Goal: Task Accomplishment & Management: Use online tool/utility

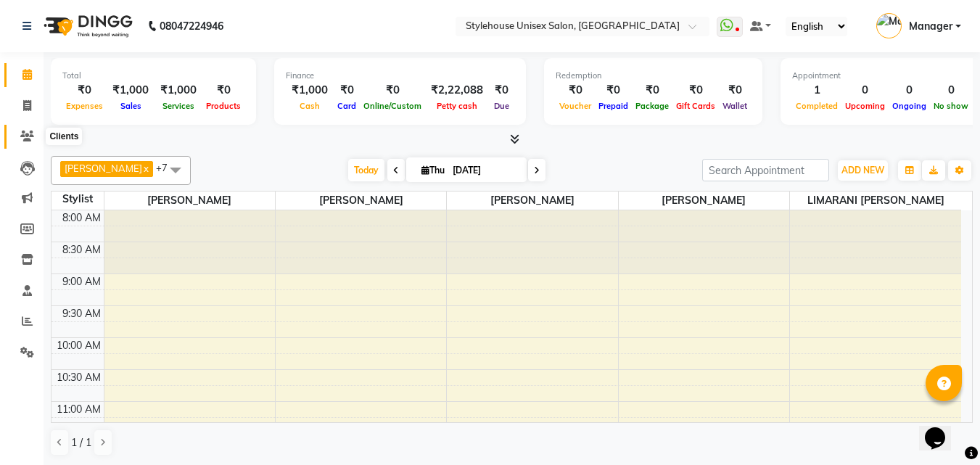
click at [20, 135] on icon at bounding box center [27, 136] width 14 height 11
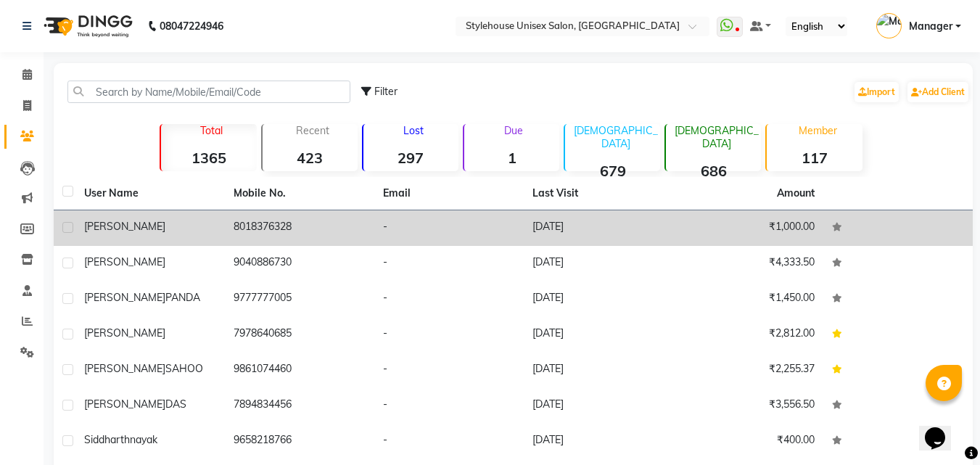
click at [164, 227] on div "[PERSON_NAME]" at bounding box center [150, 226] width 132 height 15
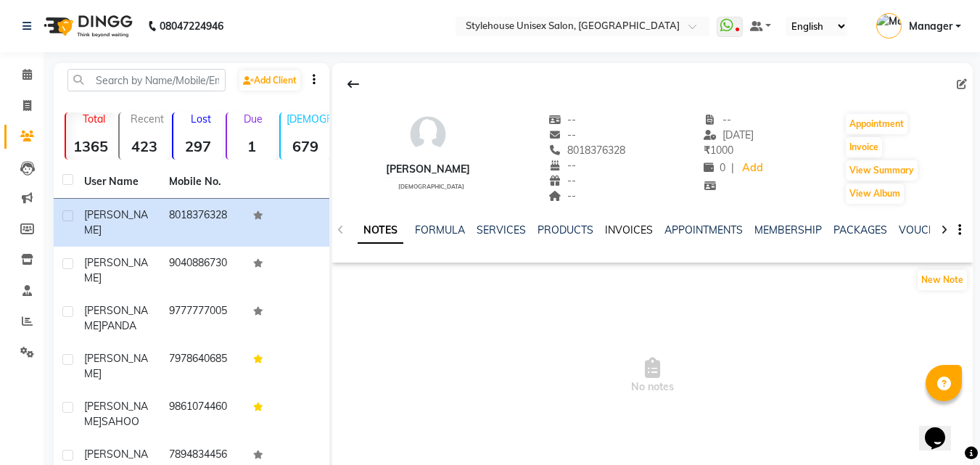
click at [618, 228] on link "INVOICES" at bounding box center [629, 229] width 48 height 13
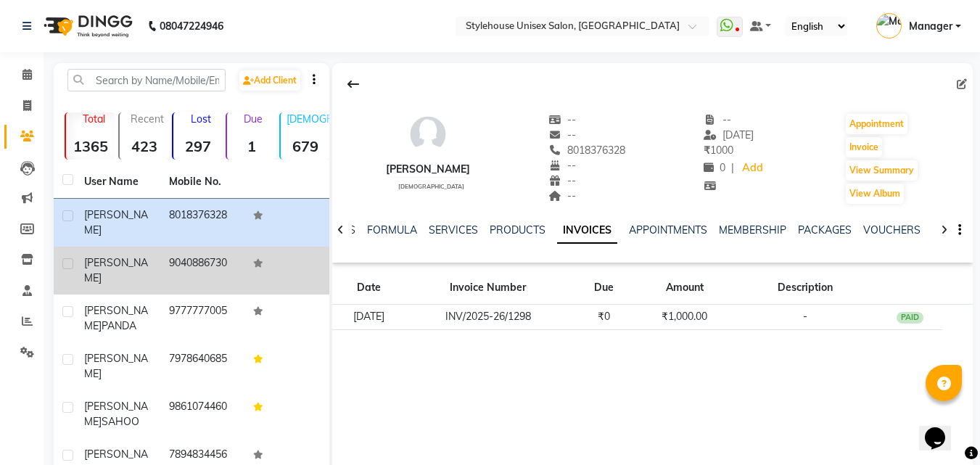
click at [133, 257] on div "[PERSON_NAME]" at bounding box center [117, 270] width 67 height 30
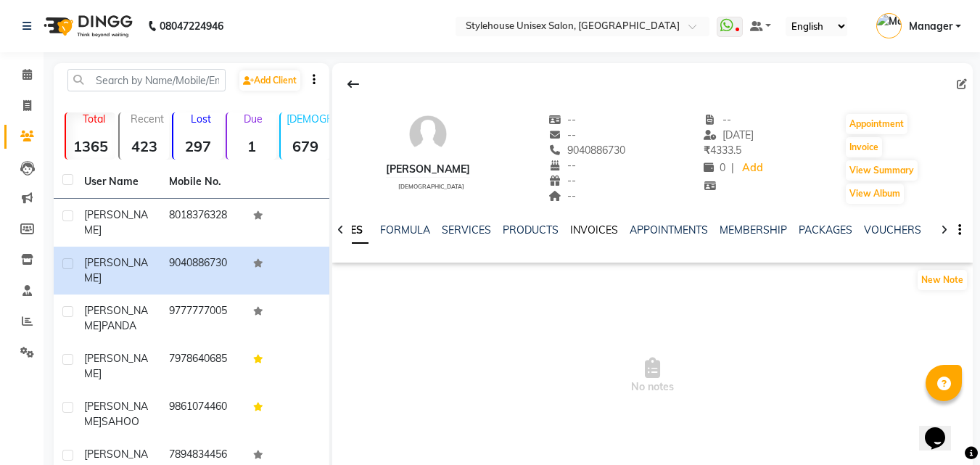
click at [585, 231] on link "INVOICES" at bounding box center [594, 229] width 48 height 13
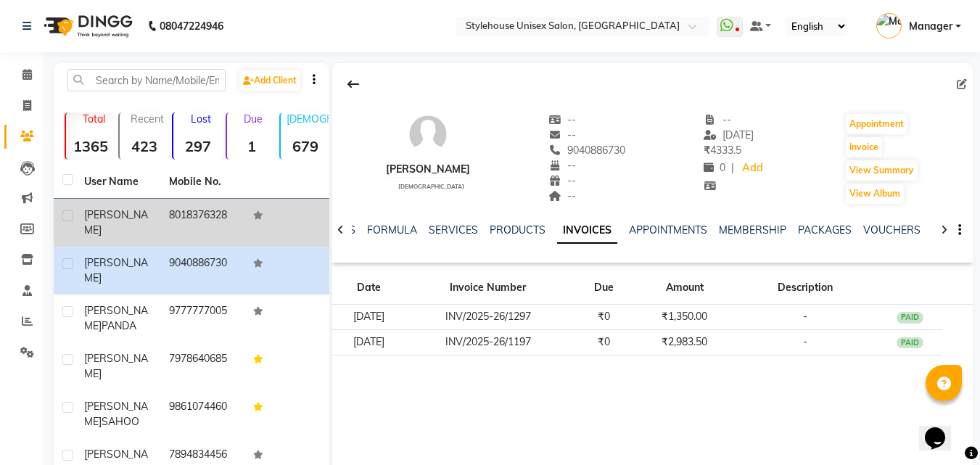
click at [139, 212] on div "[PERSON_NAME]" at bounding box center [117, 222] width 67 height 30
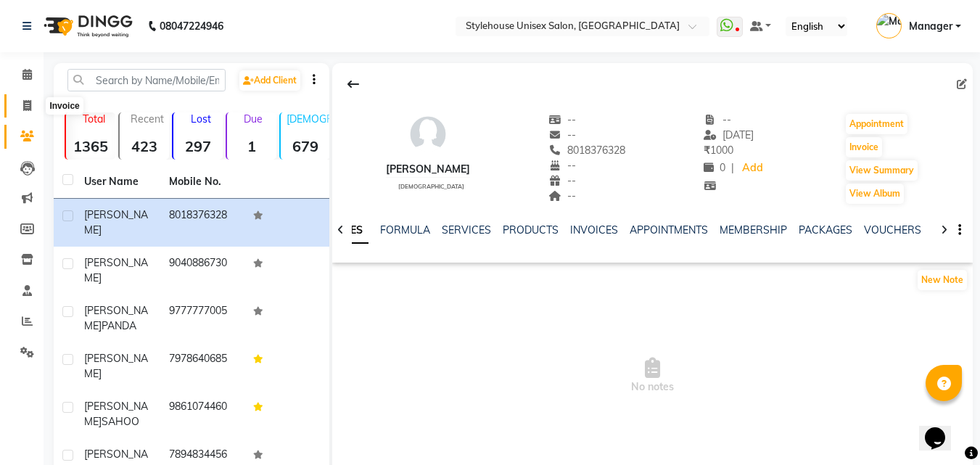
click at [31, 104] on icon at bounding box center [27, 105] width 8 height 11
select select "service"
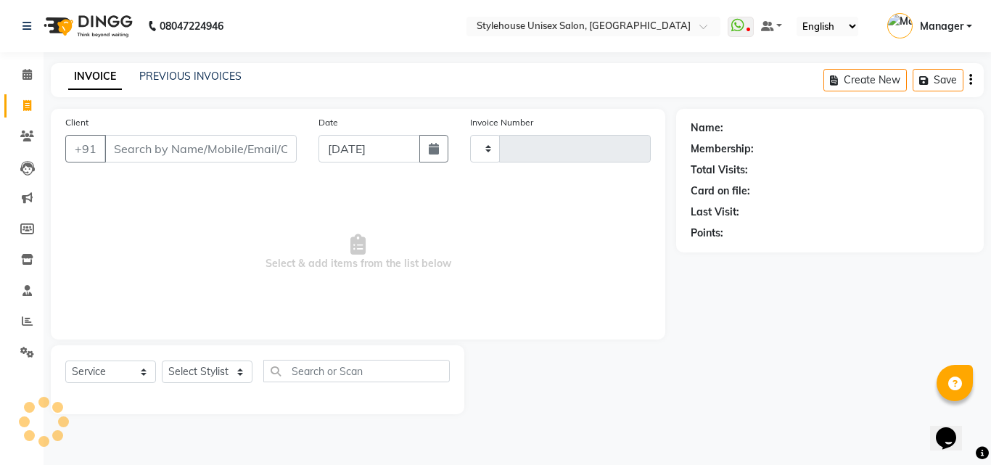
type input "1299"
select select "7906"
click at [21, 75] on span at bounding box center [27, 75] width 25 height 17
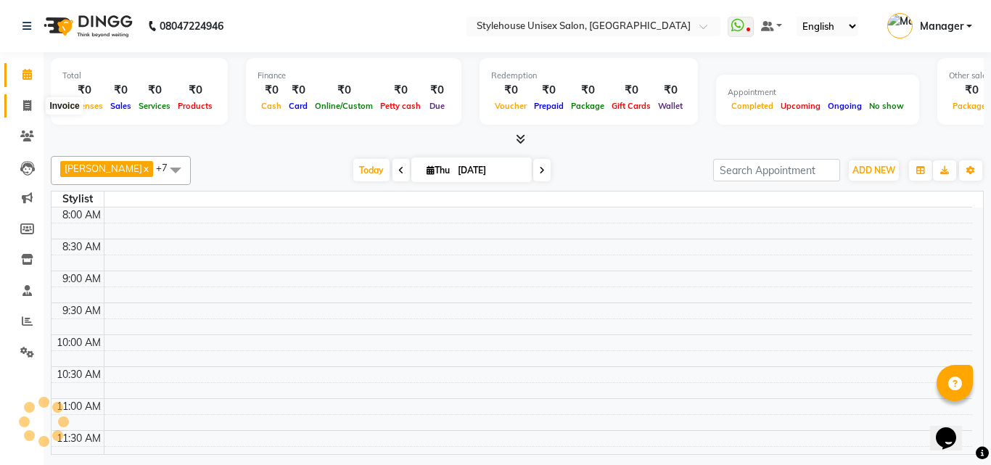
click at [28, 107] on icon at bounding box center [27, 105] width 8 height 11
select select "service"
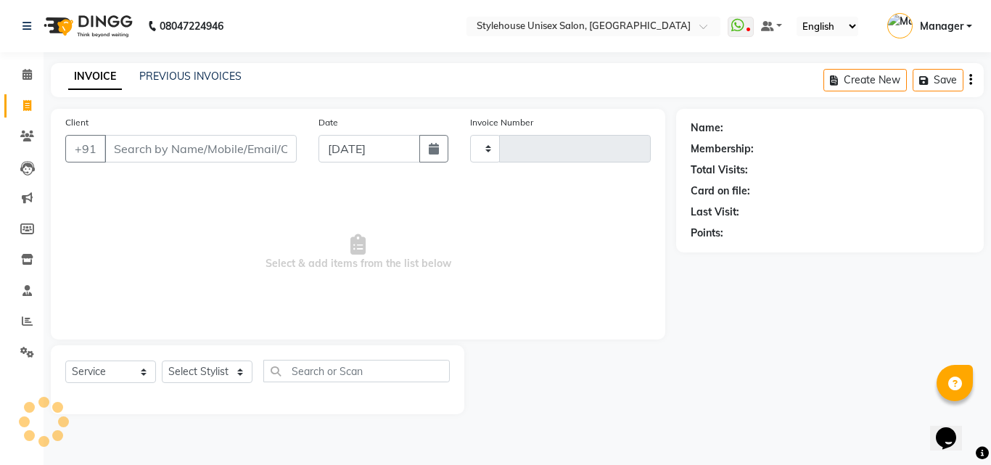
type input "1299"
select select "7906"
click at [237, 370] on select "Select Stylist" at bounding box center [207, 371] width 91 height 22
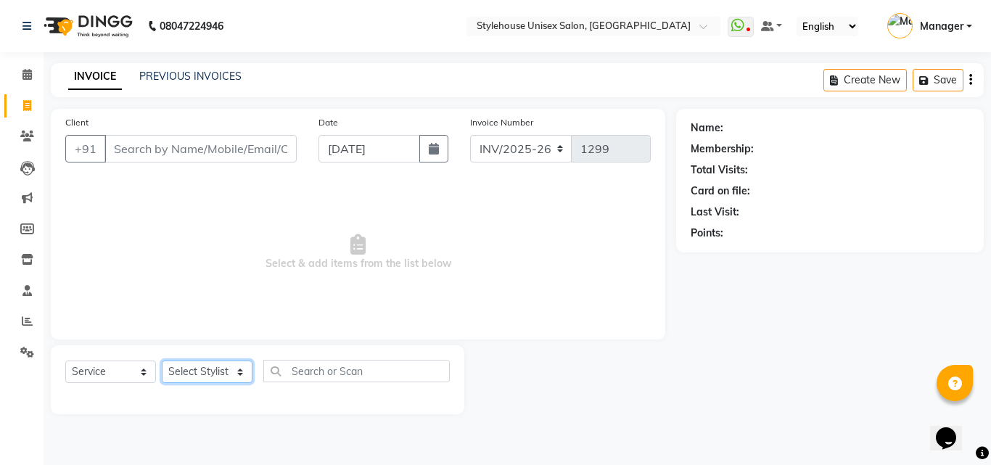
select select "87941"
click at [162, 360] on select "Select Stylist ASISH MANTRI BIKASH BARIK LIMARANI SAMAL Manager Naz fareen NAZN…" at bounding box center [207, 371] width 91 height 22
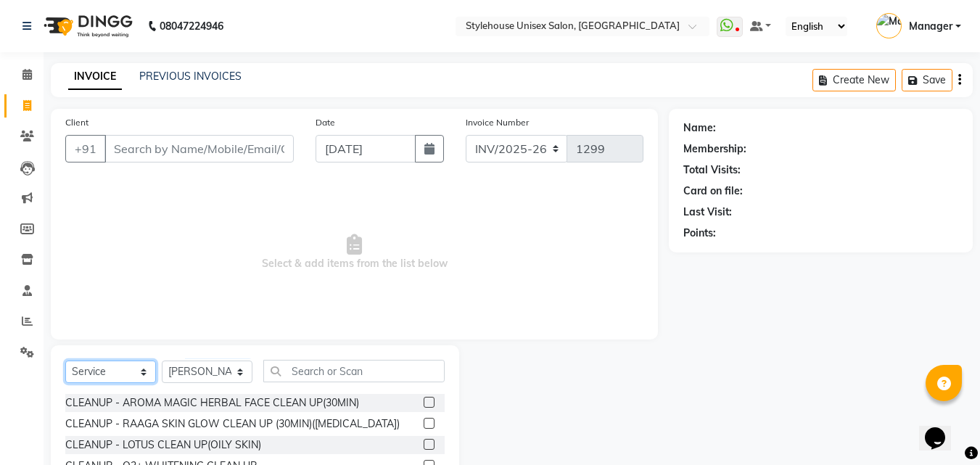
click at [141, 369] on select "Select Service Product Membership Package Voucher Prepaid Gift Card" at bounding box center [110, 371] width 91 height 22
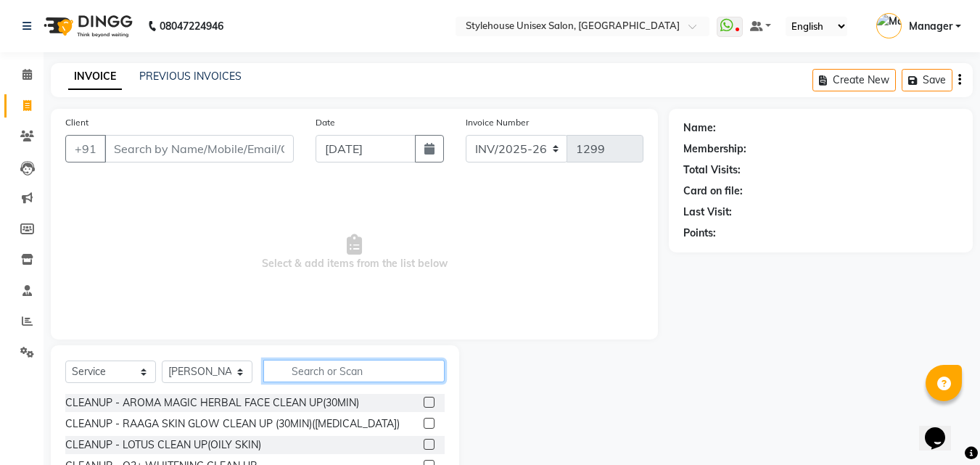
click at [311, 377] on input "text" at bounding box center [353, 371] width 181 height 22
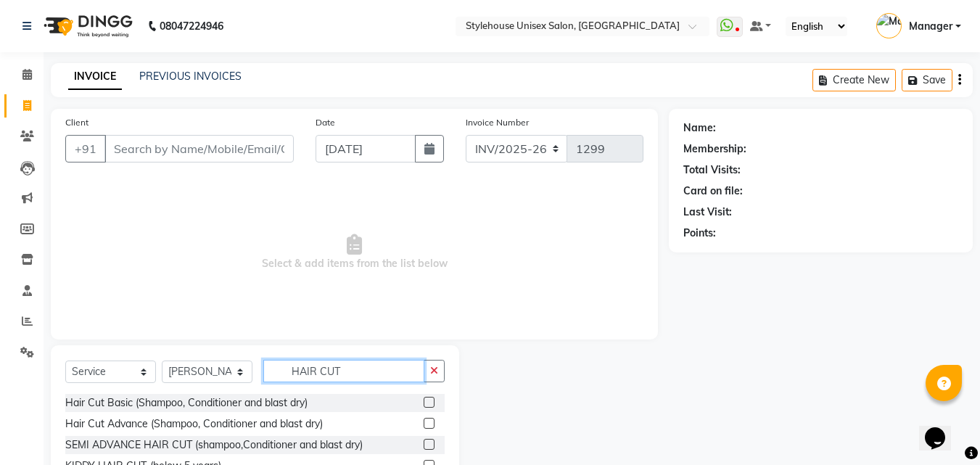
type input "HAIR CUT"
click at [424, 401] on label at bounding box center [429, 402] width 11 height 11
click at [424, 401] on input "checkbox" at bounding box center [428, 402] width 9 height 9
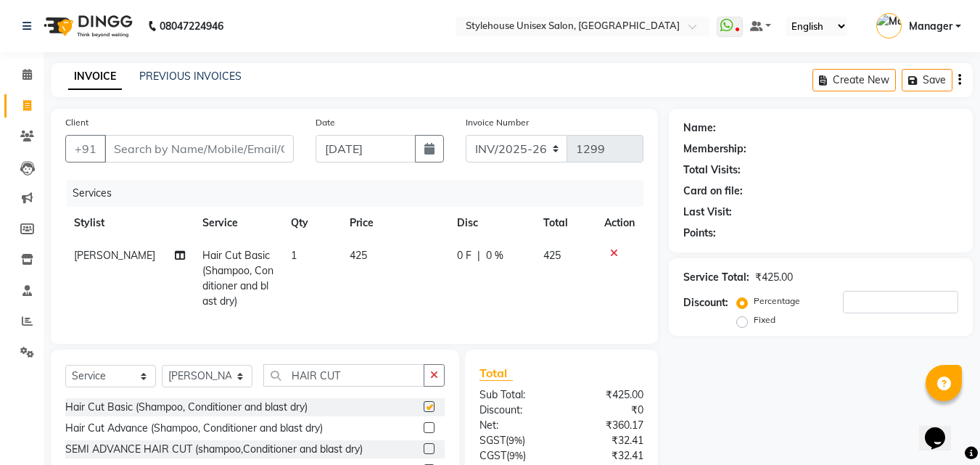
checkbox input "false"
click at [613, 249] on icon at bounding box center [614, 253] width 8 height 10
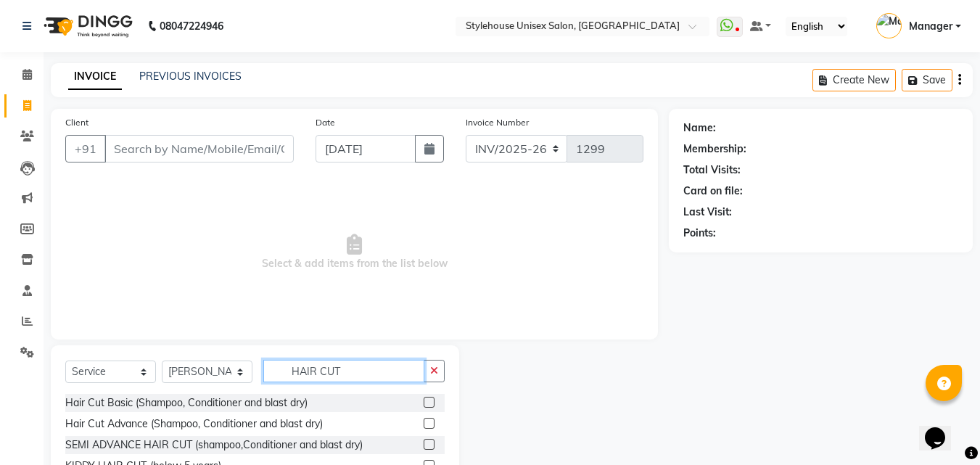
click at [355, 367] on input "HAIR CUT" at bounding box center [343, 371] width 161 height 22
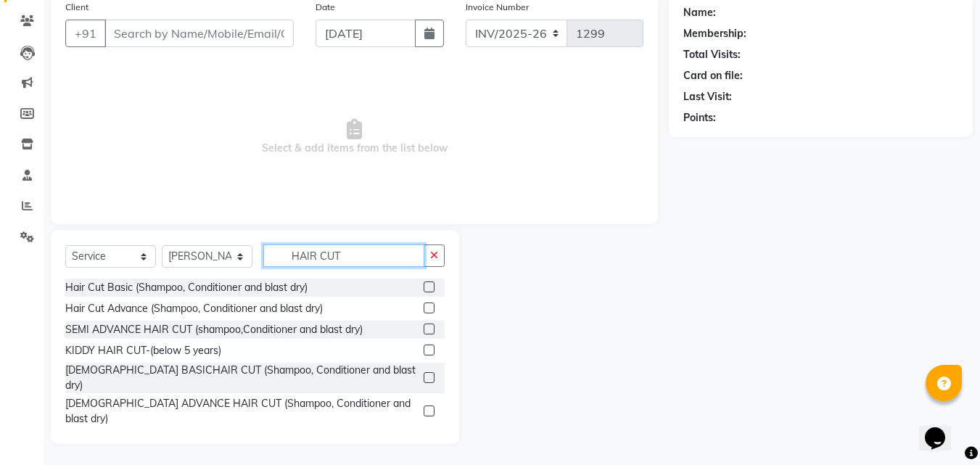
scroll to position [116, 0]
click at [424, 431] on label at bounding box center [429, 436] width 11 height 11
click at [424, 433] on input "checkbox" at bounding box center [428, 437] width 9 height 9
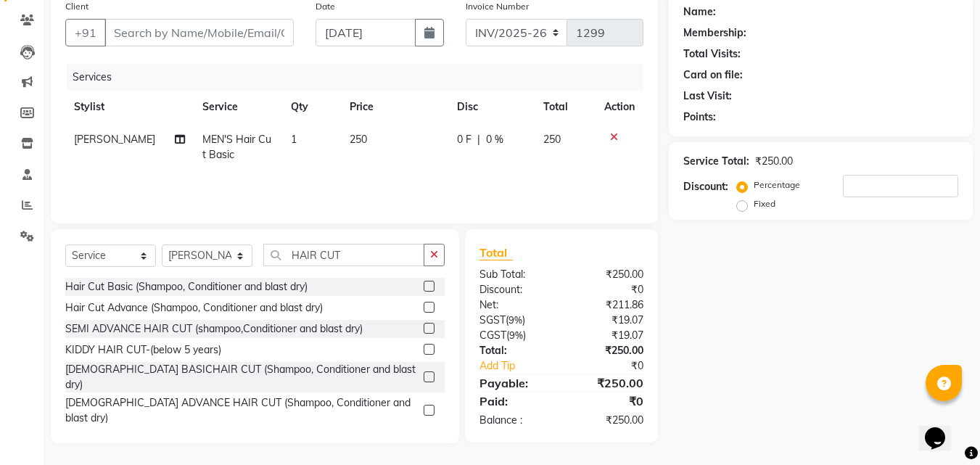
checkbox input "false"
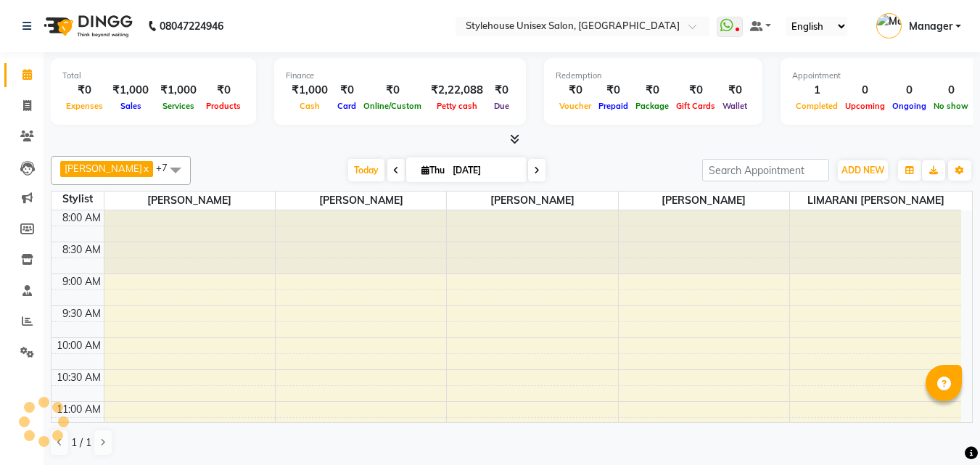
scroll to position [511, 0]
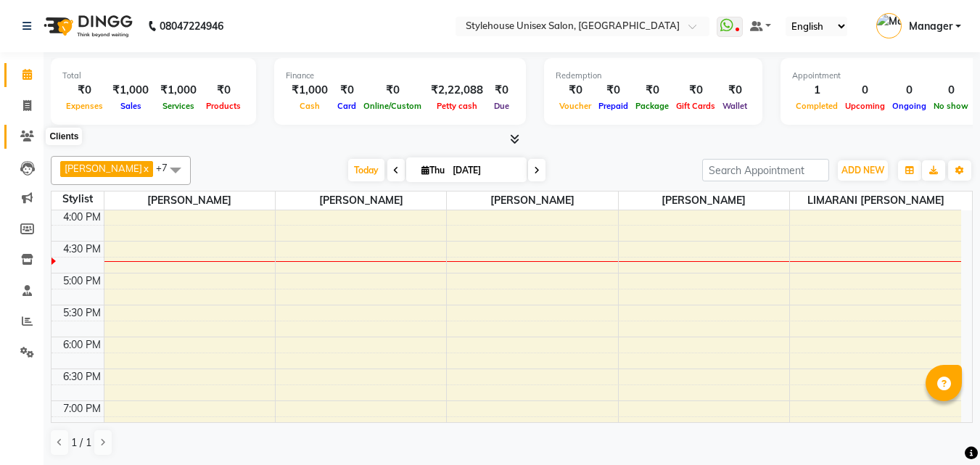
click at [21, 135] on icon at bounding box center [27, 136] width 14 height 11
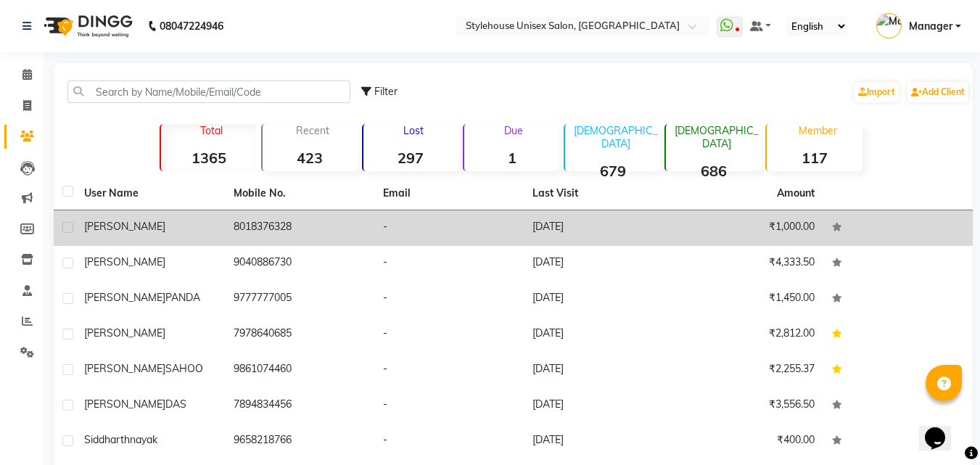
click at [132, 221] on div "[PERSON_NAME]" at bounding box center [150, 226] width 132 height 15
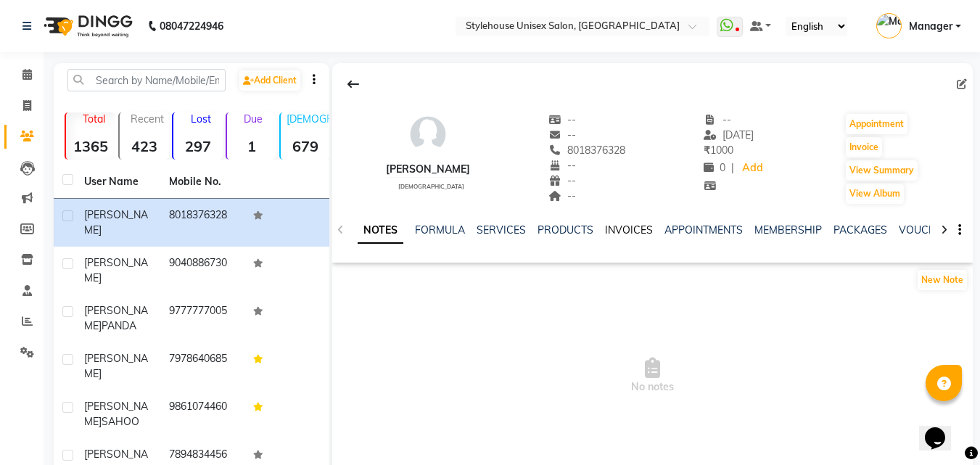
click at [620, 228] on link "INVOICES" at bounding box center [629, 229] width 48 height 13
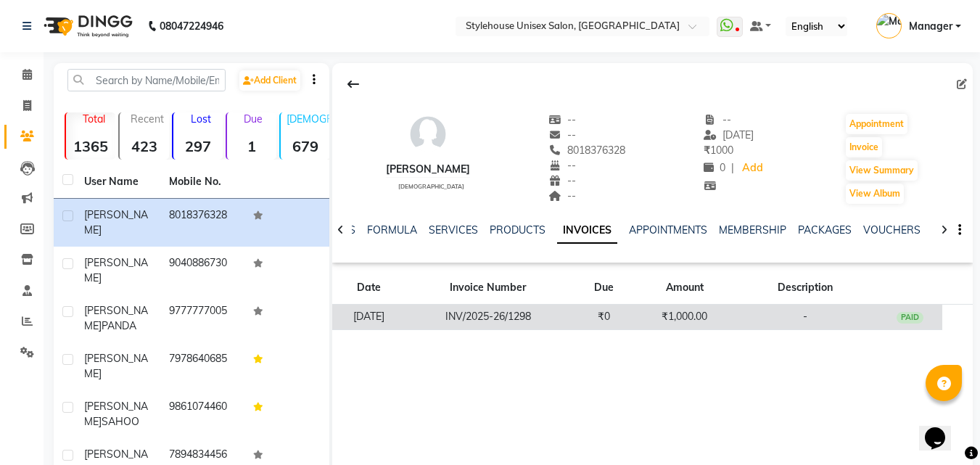
click at [534, 311] on td "INV/2025-26/1298" at bounding box center [488, 317] width 166 height 25
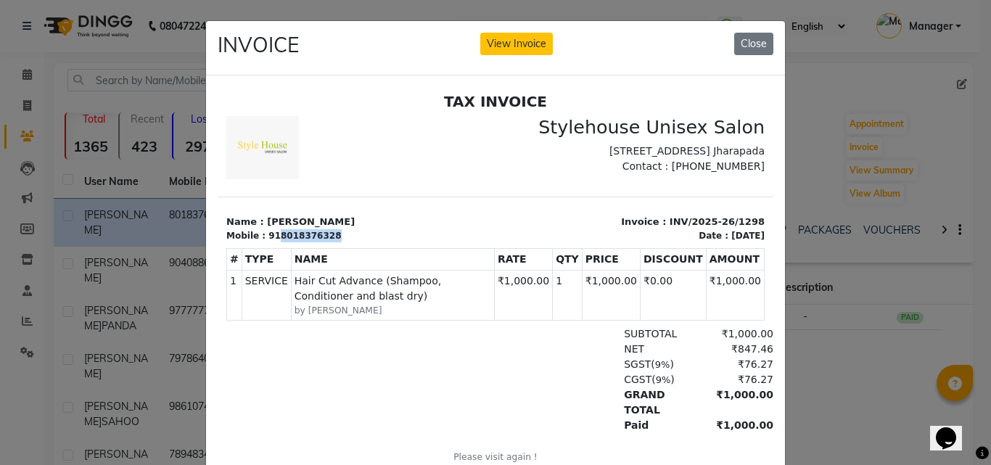
drag, startPoint x: 271, startPoint y: 245, endPoint x: 397, endPoint y: 242, distance: 125.5
click at [397, 241] on div "Mobile : 918018376328" at bounding box center [356, 234] width 260 height 13
copy div "8018376328"
